Goal: Information Seeking & Learning: Compare options

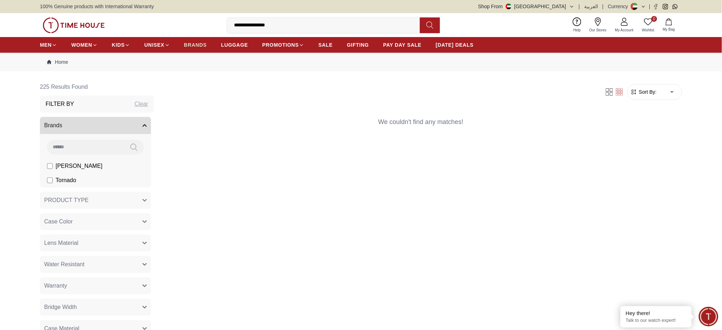
click at [199, 45] on span "BRANDS" at bounding box center [195, 44] width 23 height 7
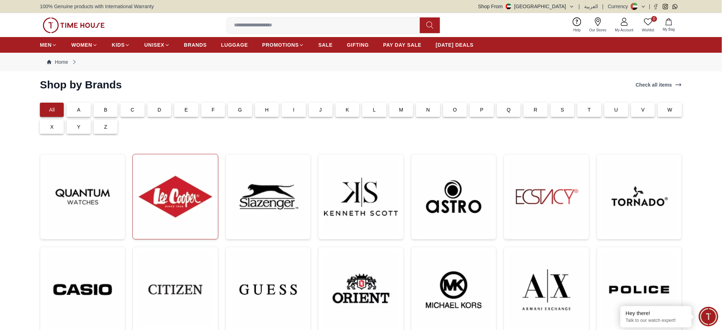
click at [180, 187] on img at bounding box center [175, 196] width 73 height 73
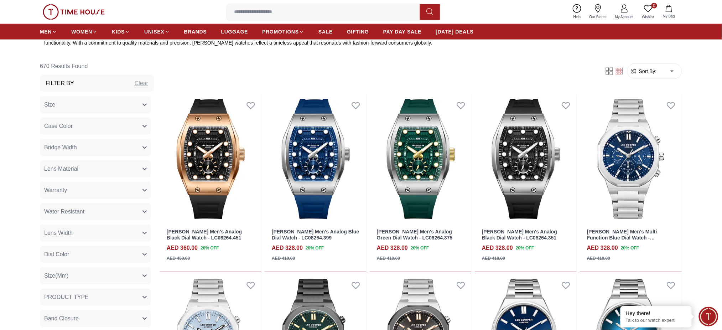
click at [135, 83] on div "Clear" at bounding box center [142, 83] width 14 height 9
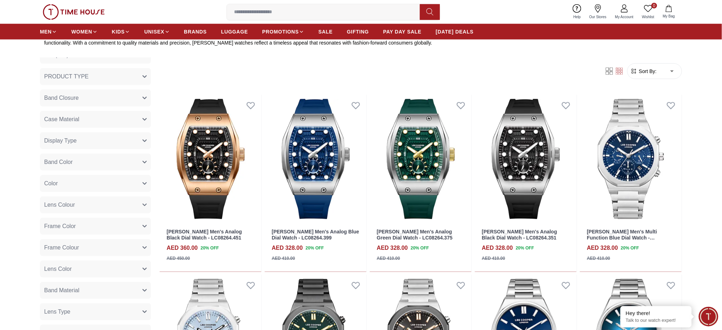
click at [143, 119] on icon "button" at bounding box center [145, 120] width 4 height 2
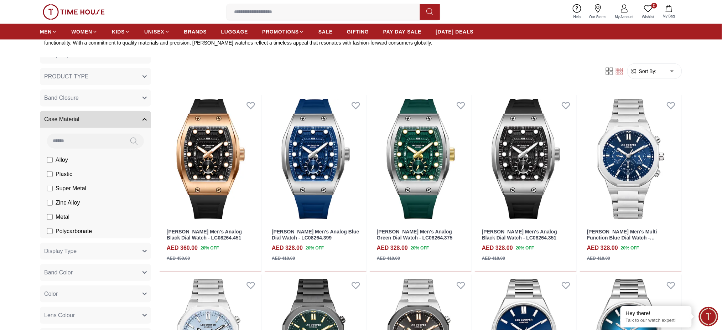
click at [143, 119] on icon "button" at bounding box center [145, 120] width 4 height 2
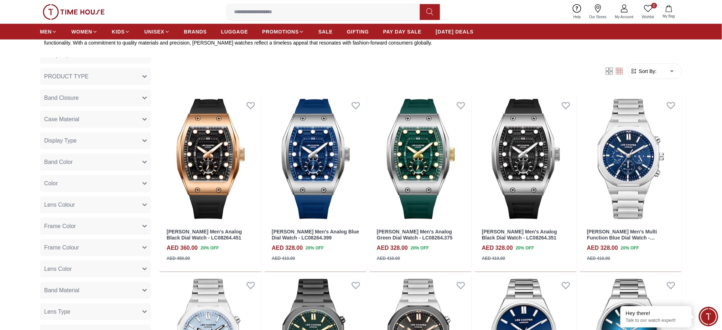
click at [142, 96] on icon "button" at bounding box center [144, 98] width 4 height 4
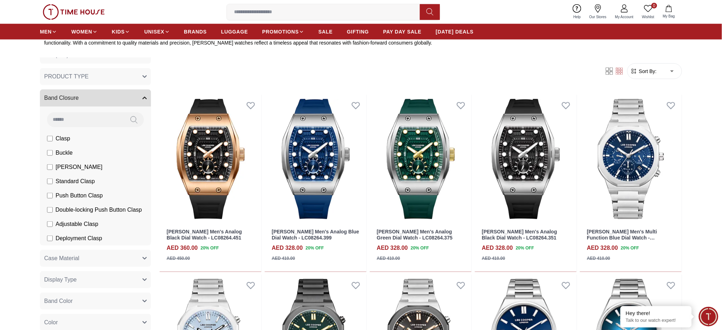
click at [142, 96] on icon "button" at bounding box center [144, 98] width 4 height 4
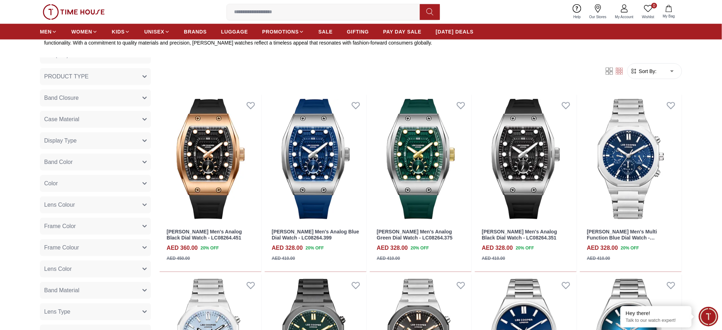
click at [142, 77] on icon "button" at bounding box center [144, 76] width 4 height 4
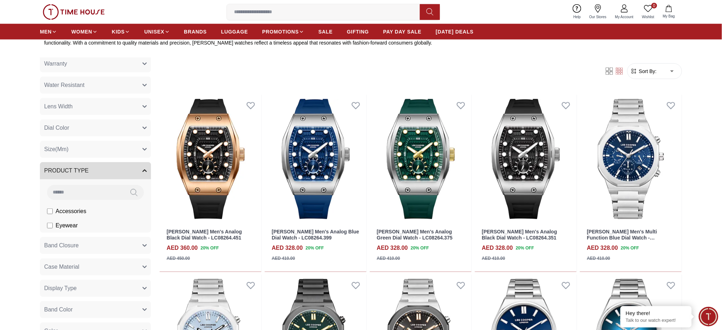
scroll to position [126, 0]
click at [142, 130] on icon "button" at bounding box center [144, 128] width 4 height 4
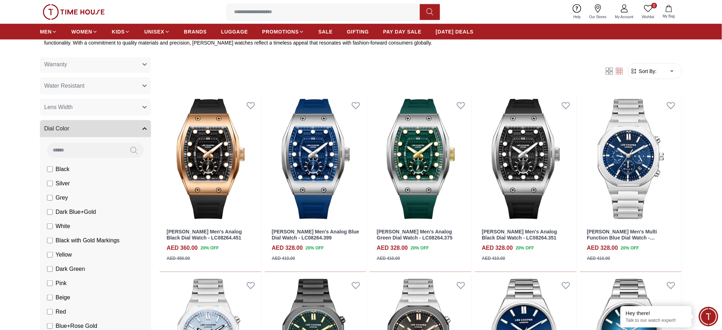
click at [138, 111] on button "Lens Width" at bounding box center [95, 107] width 111 height 17
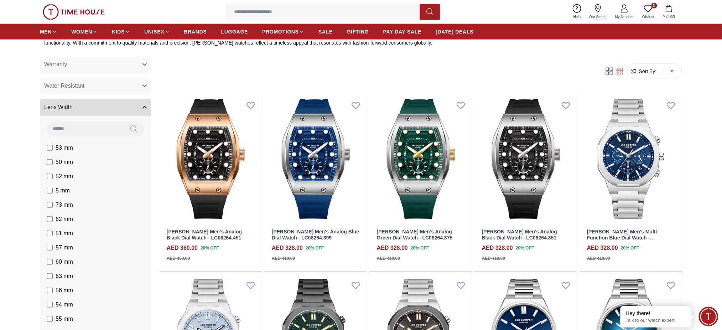
click at [142, 86] on icon "button" at bounding box center [144, 86] width 4 height 4
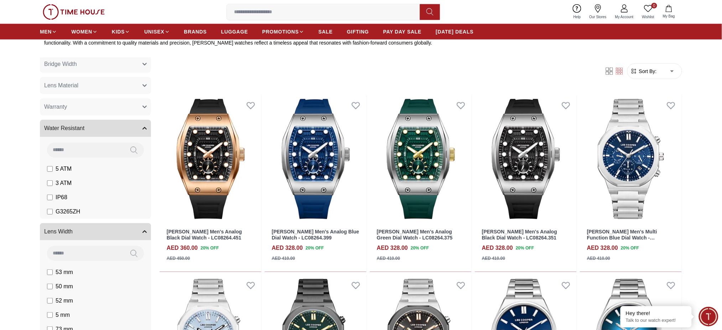
scroll to position [78, 0]
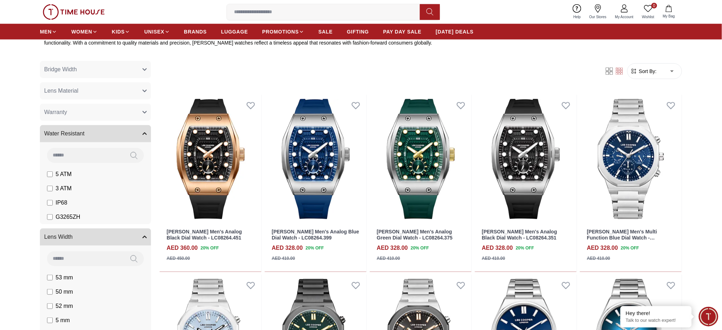
click at [142, 93] on icon "button" at bounding box center [144, 91] width 4 height 4
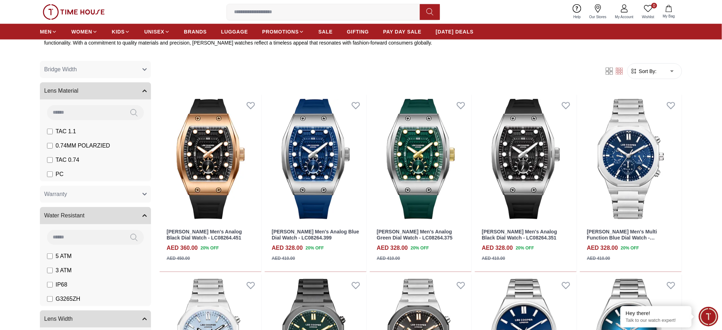
scroll to position [31, 0]
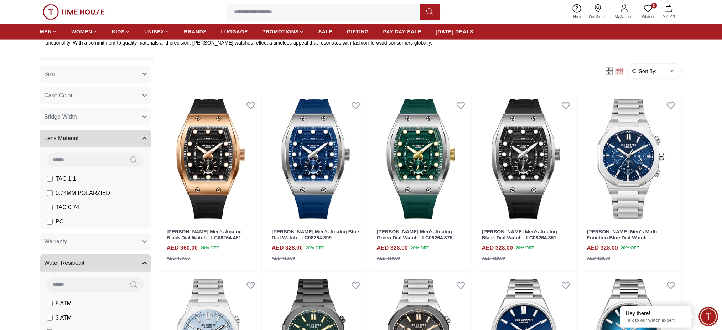
click at [133, 109] on button "Bridge Width" at bounding box center [95, 116] width 111 height 17
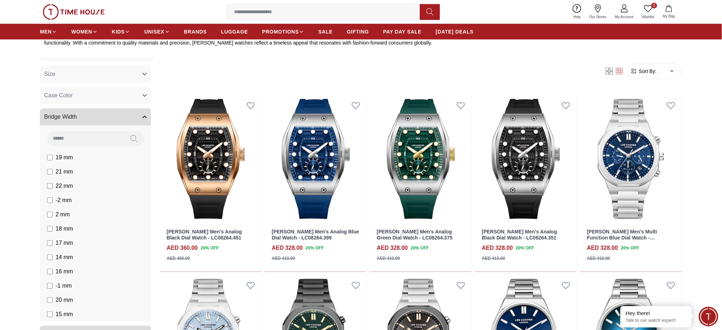
click at [132, 98] on button "Case Color" at bounding box center [95, 95] width 111 height 17
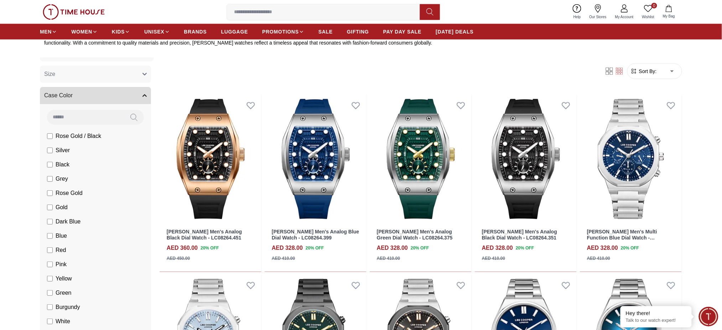
click at [140, 74] on button "Size" at bounding box center [95, 74] width 111 height 17
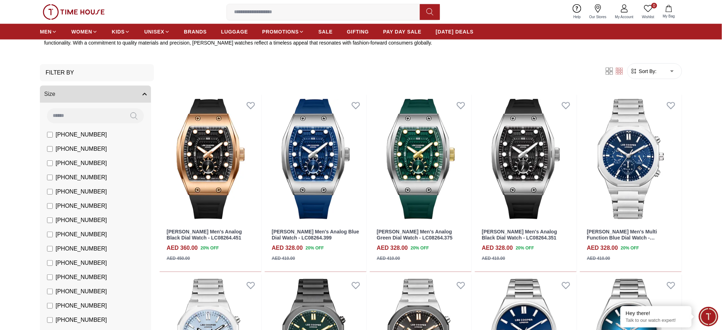
scroll to position [0, 0]
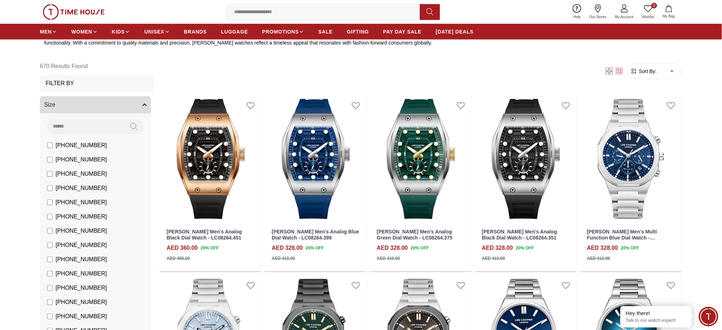
click at [137, 80] on div "Filter By" at bounding box center [97, 83] width 114 height 17
click at [66, 80] on h3 "Filter By" at bounding box center [60, 83] width 28 height 9
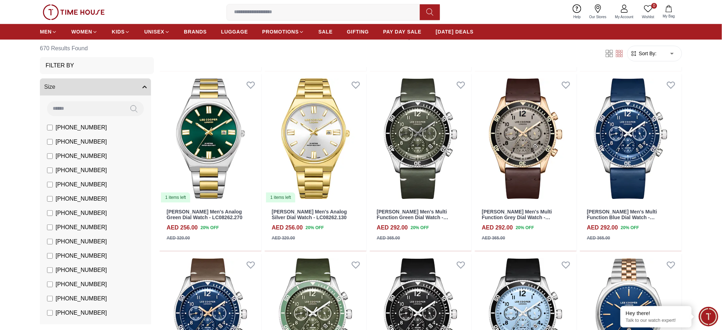
click at [141, 85] on button "Size" at bounding box center [95, 86] width 111 height 17
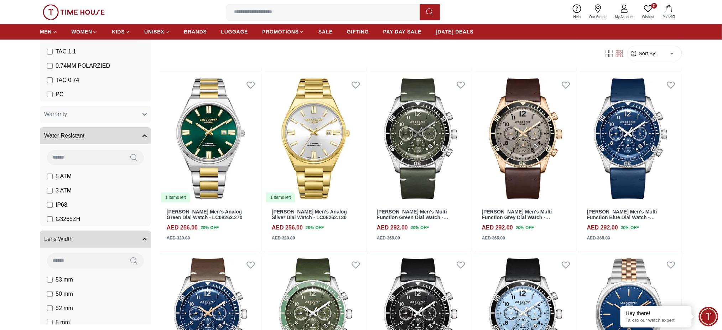
scroll to position [807, 0]
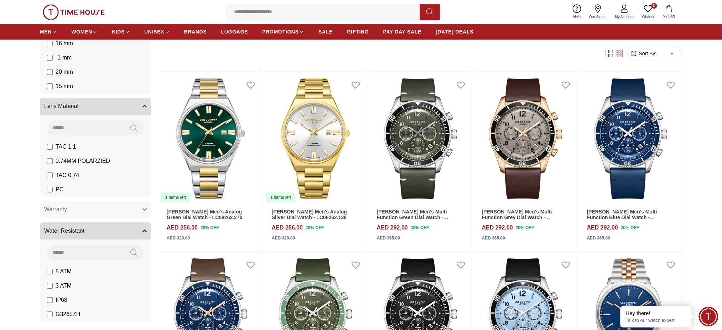
click at [672, 54] on body "100% Genuine products with International Warranty Shop From UAE | العربية | Cur…" at bounding box center [361, 1] width 722 height 1427
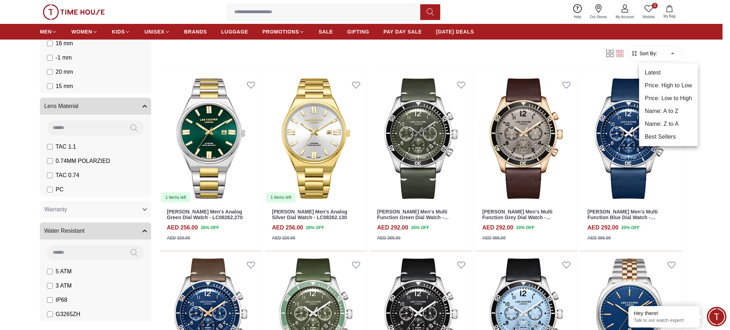
click at [679, 117] on li "Name: A to Z" at bounding box center [668, 111] width 59 height 13
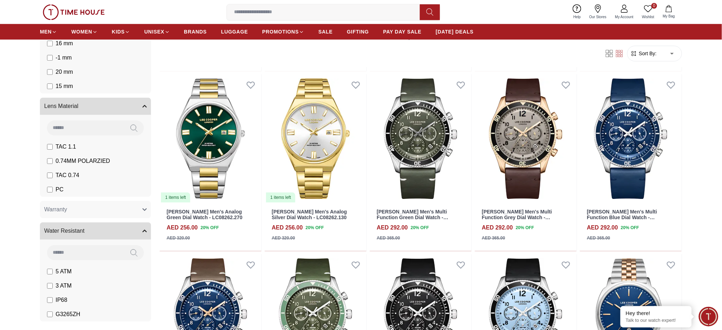
type input "*"
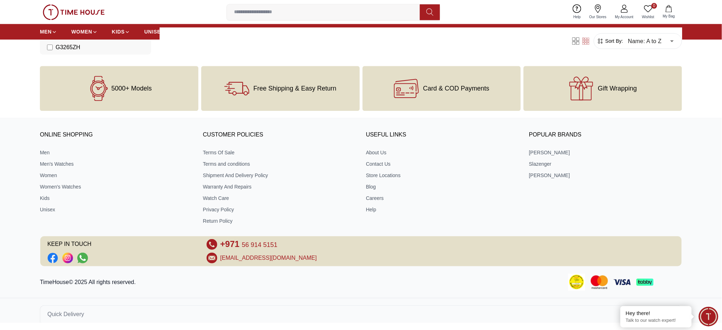
scroll to position [617, 0]
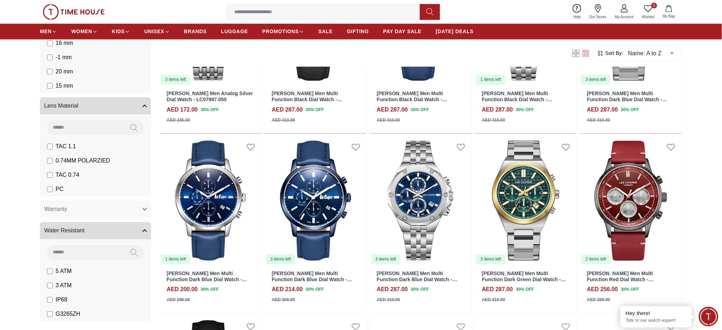
scroll to position [281, 0]
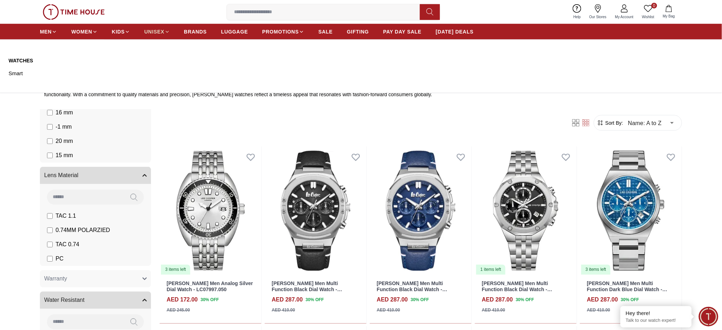
click at [155, 28] on span "UNISEX" at bounding box center [154, 31] width 20 height 7
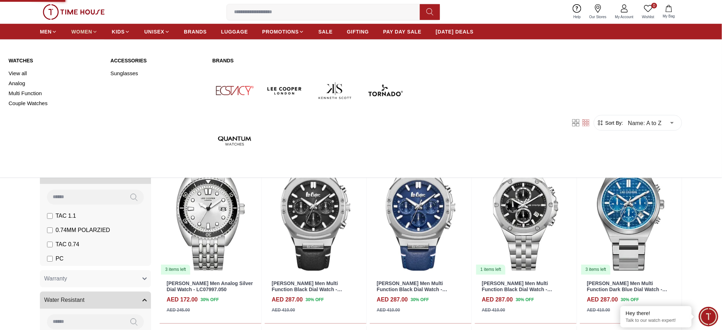
click at [83, 28] on span "WOMEN" at bounding box center [81, 31] width 21 height 7
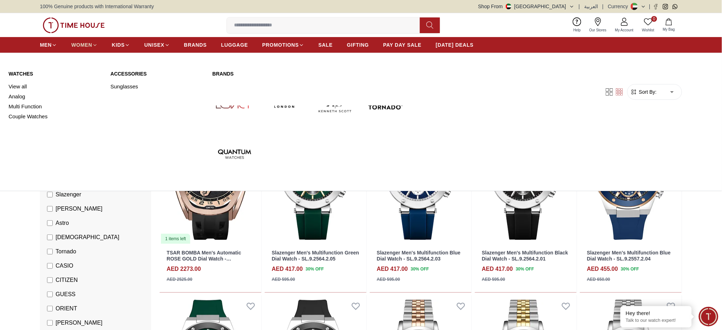
click at [81, 42] on span "WOMEN" at bounding box center [81, 44] width 21 height 7
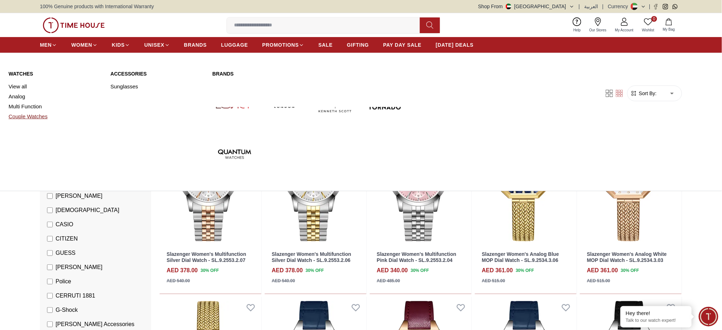
click at [19, 117] on link "Couple Watches" at bounding box center [55, 116] width 93 height 10
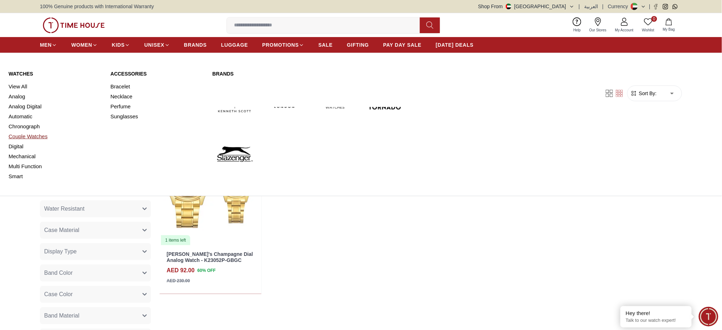
click at [32, 134] on link "Couple Watches" at bounding box center [55, 136] width 93 height 10
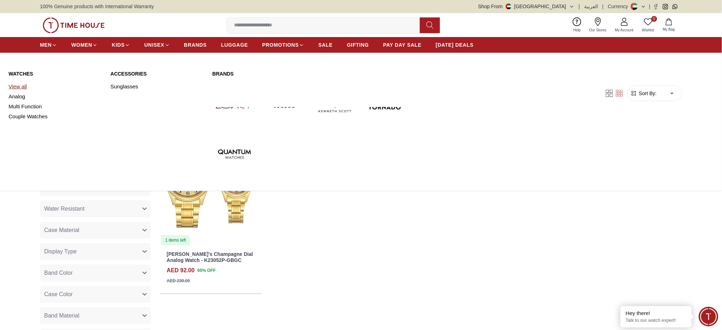
click at [45, 89] on link "View all" at bounding box center [55, 87] width 93 height 10
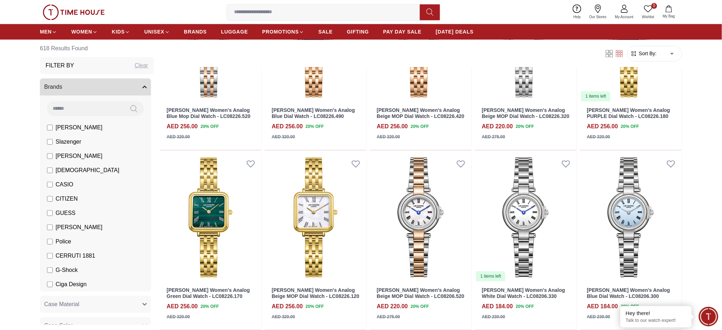
scroll to position [522, 0]
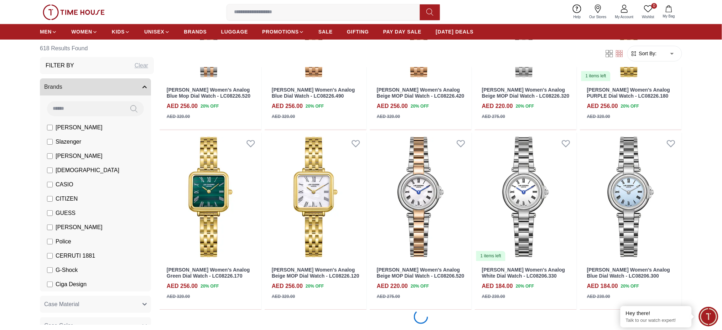
scroll to position [665, 0]
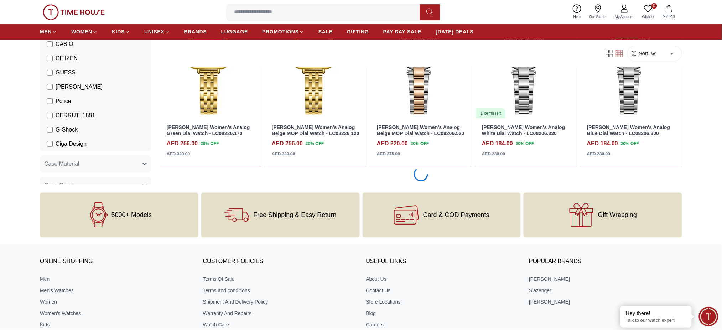
scroll to position [570, 0]
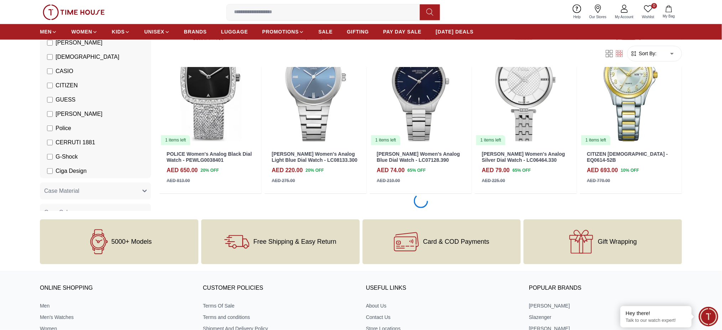
scroll to position [3609, 0]
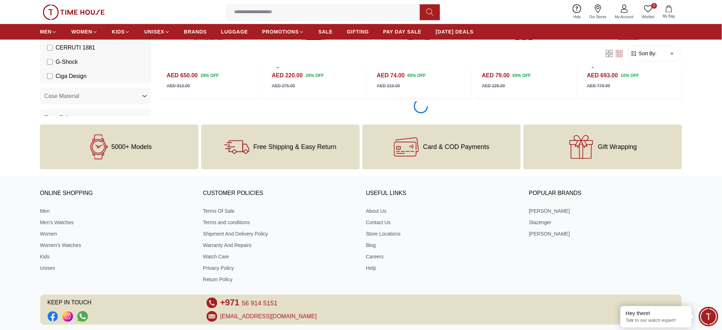
scroll to position [3467, 0]
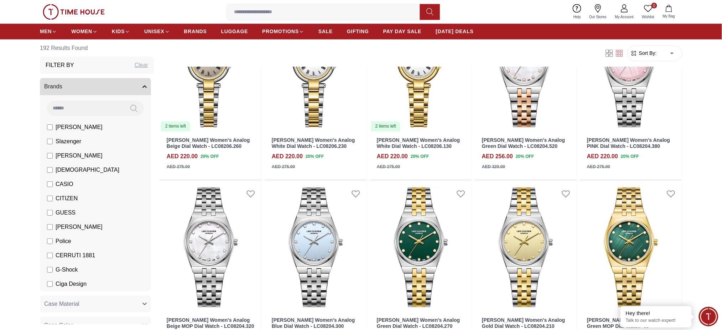
scroll to position [522, 0]
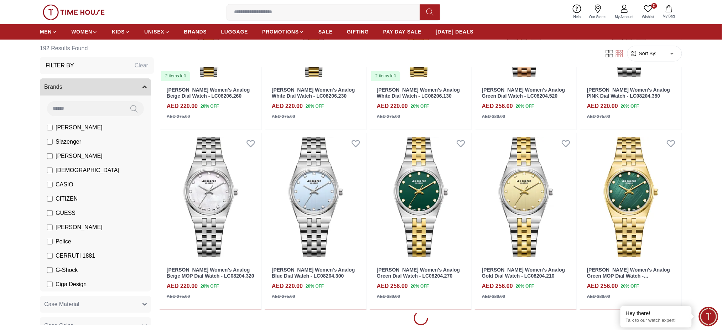
scroll to position [665, 0]
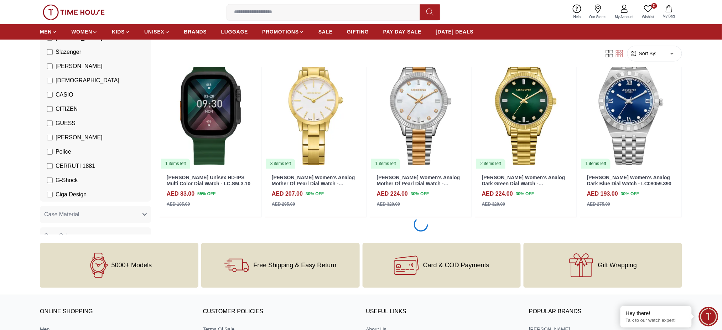
scroll to position [3394, 0]
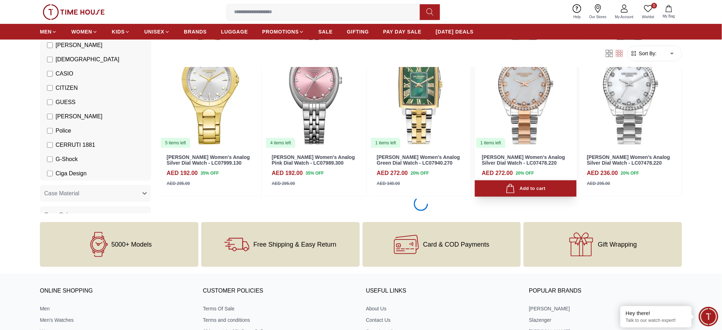
scroll to position [4910, 0]
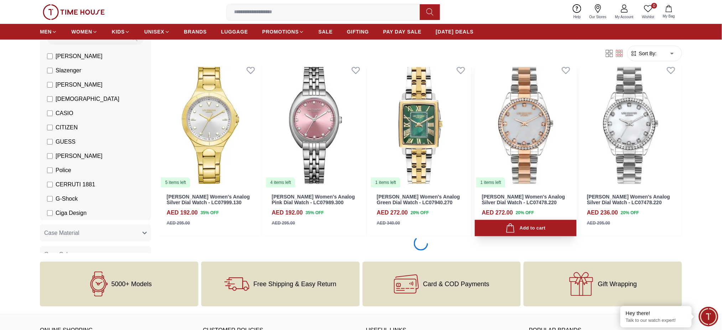
scroll to position [5053, 0]
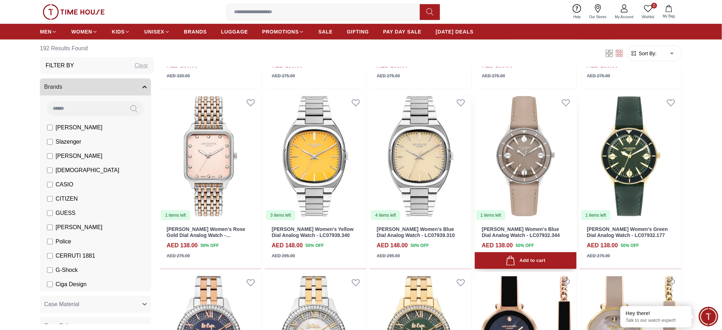
scroll to position [6145, 0]
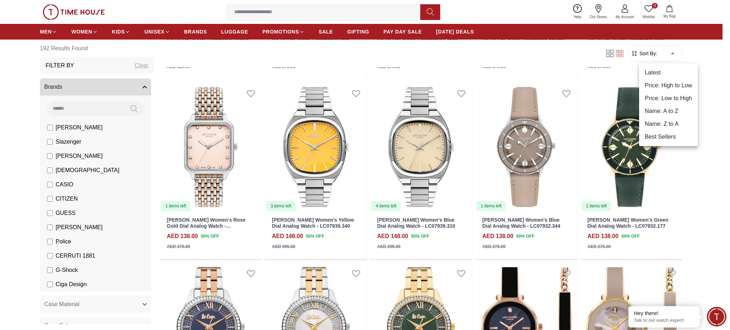
click at [669, 98] on li "Price: Low to High" at bounding box center [668, 98] width 59 height 13
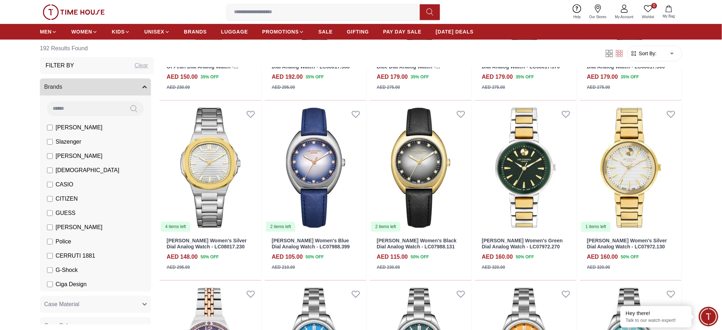
scroll to position [5480, 0]
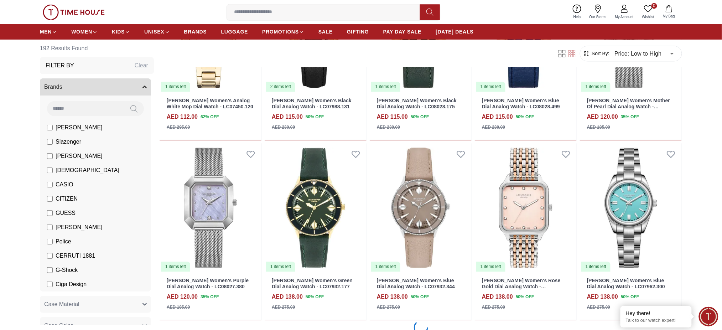
scroll to position [617, 0]
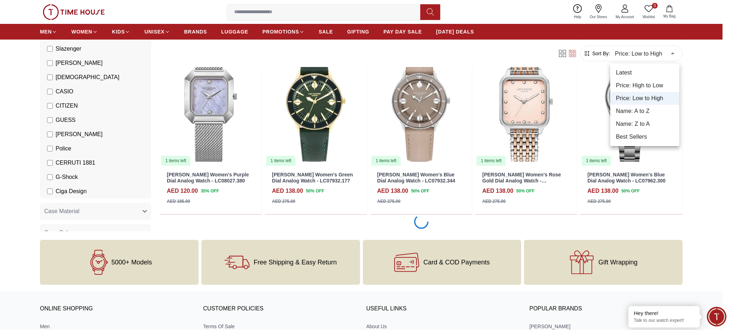
click at [640, 87] on li "Price: High to Low" at bounding box center [644, 85] width 69 height 13
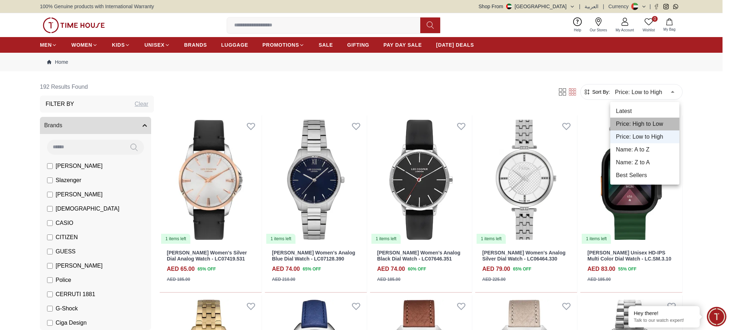
click at [647, 126] on li "Price: High to Low" at bounding box center [644, 124] width 69 height 13
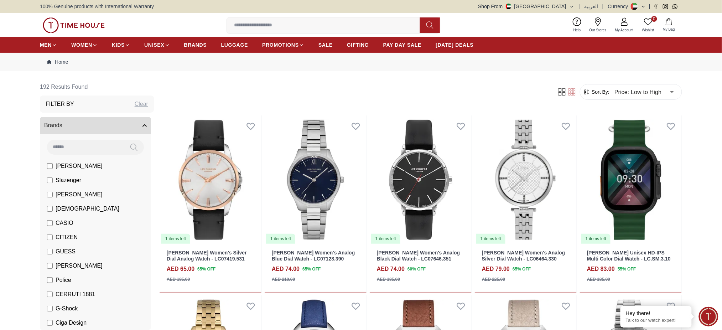
type input "*"
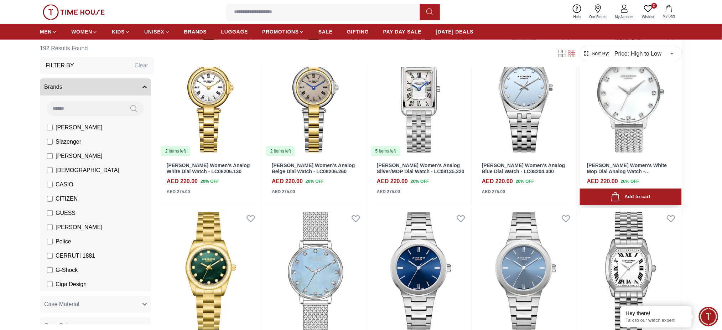
scroll to position [807, 0]
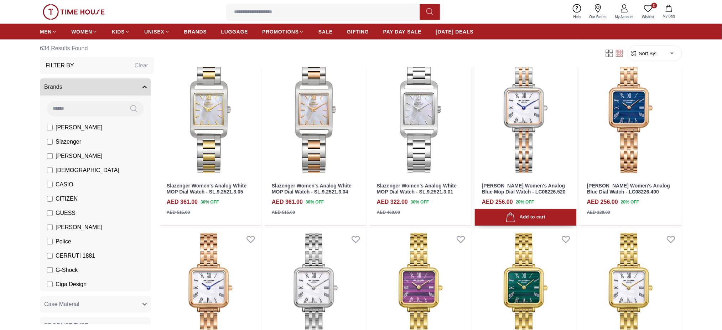
scroll to position [508, 0]
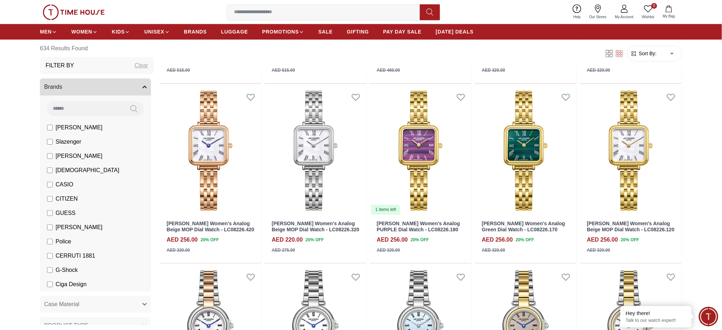
scroll to position [712, 0]
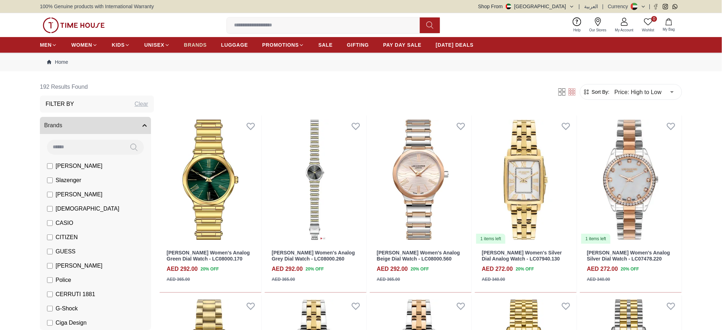
click at [185, 43] on span "BRANDS" at bounding box center [195, 44] width 23 height 7
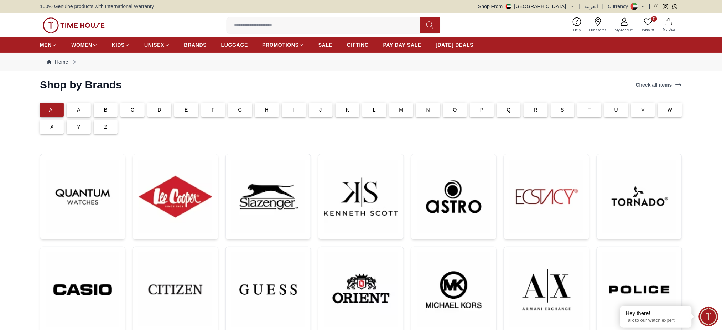
click at [574, 5] on icon "button" at bounding box center [571, 6] width 5 height 5
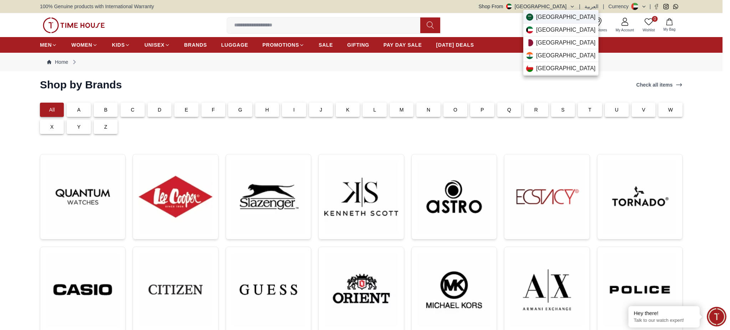
click at [562, 19] on span "Saudi Arabia" at bounding box center [565, 17] width 59 height 9
